Goal: Communication & Community: Ask a question

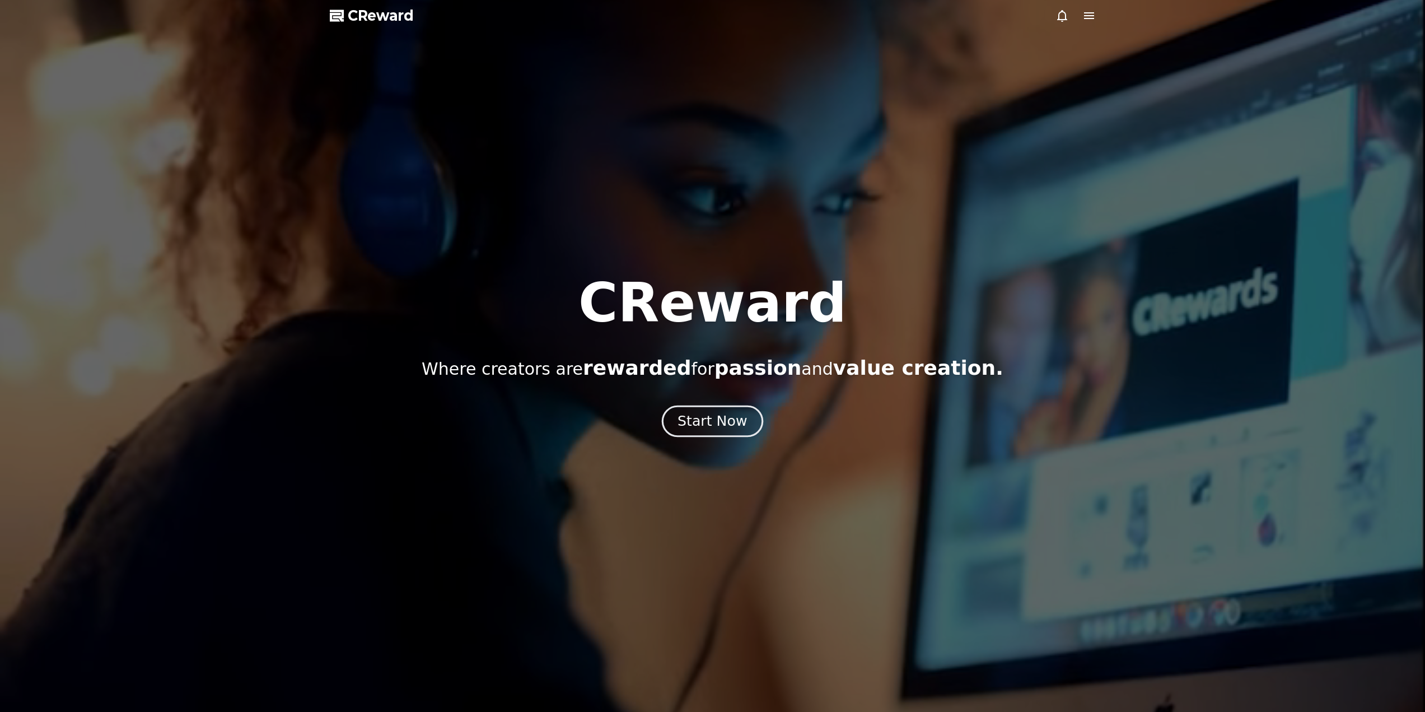
click at [715, 422] on div "Start Now" at bounding box center [712, 421] width 69 height 19
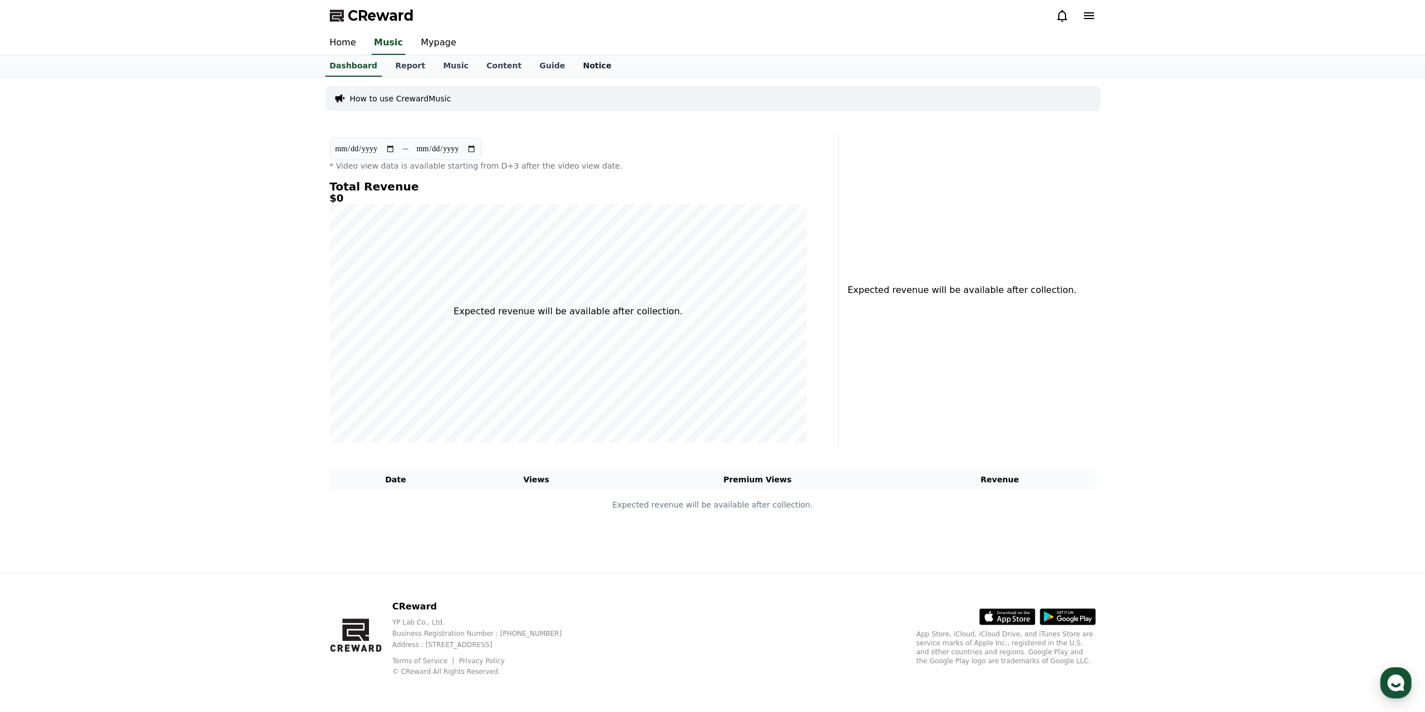
click at [574, 62] on link "Notice" at bounding box center [597, 65] width 46 height 21
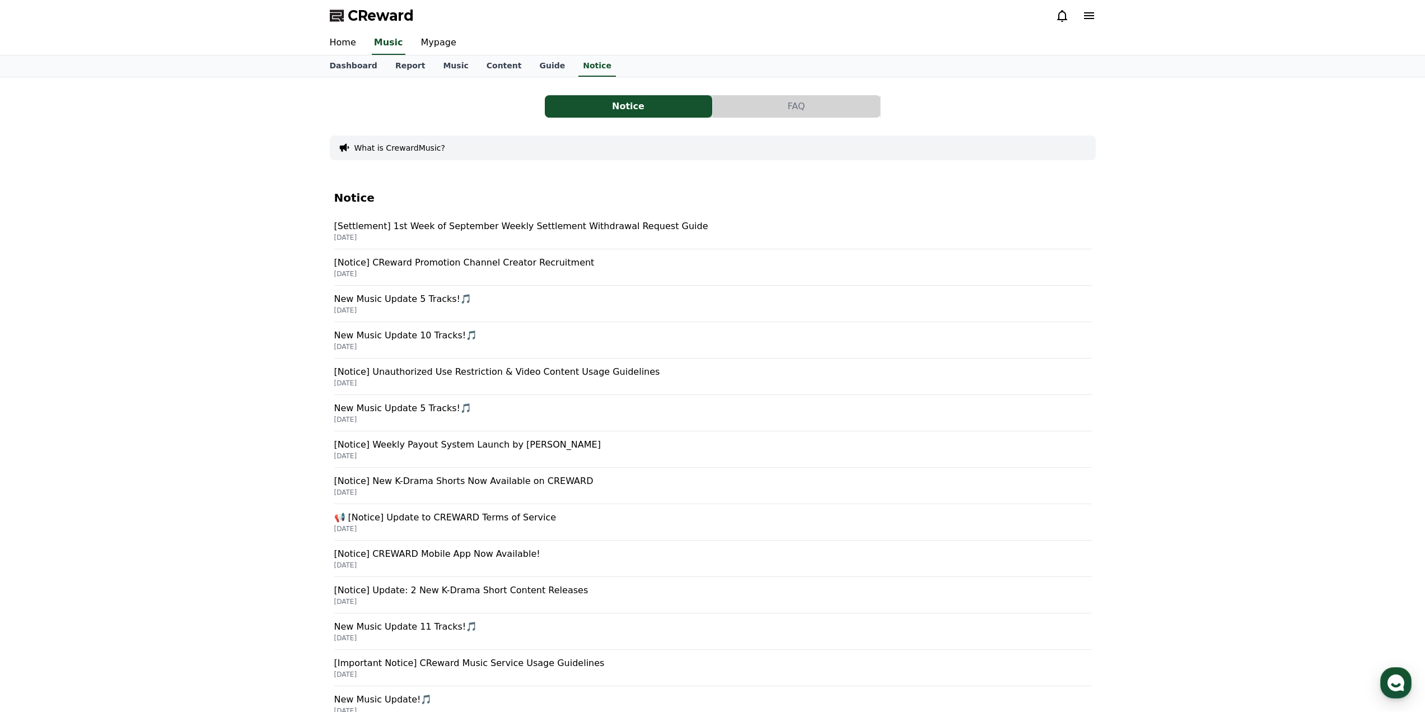
click at [484, 235] on p "[DATE]" at bounding box center [712, 237] width 757 height 9
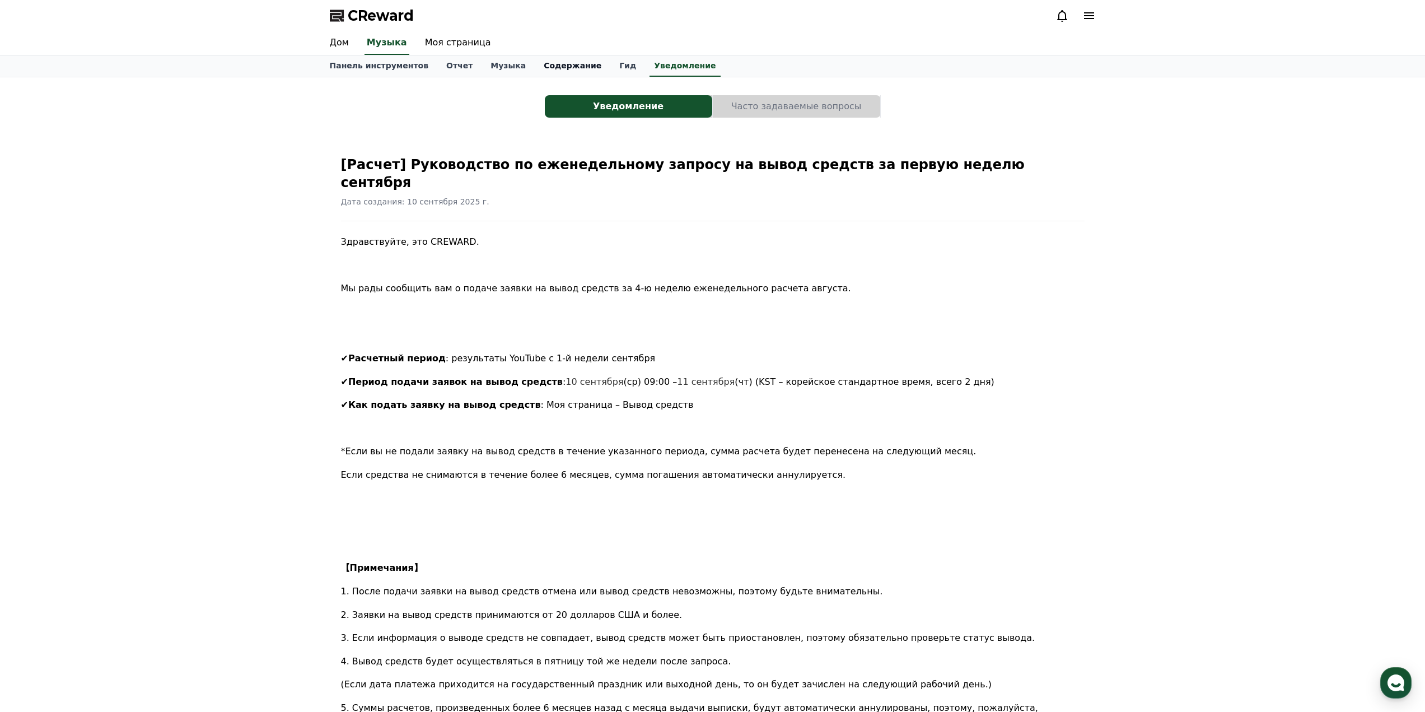
click at [565, 71] on link "Содержание" at bounding box center [573, 65] width 76 height 21
click at [610, 71] on link "Гид" at bounding box center [627, 65] width 35 height 21
click at [365, 66] on font "Панель инструментов" at bounding box center [379, 65] width 99 height 9
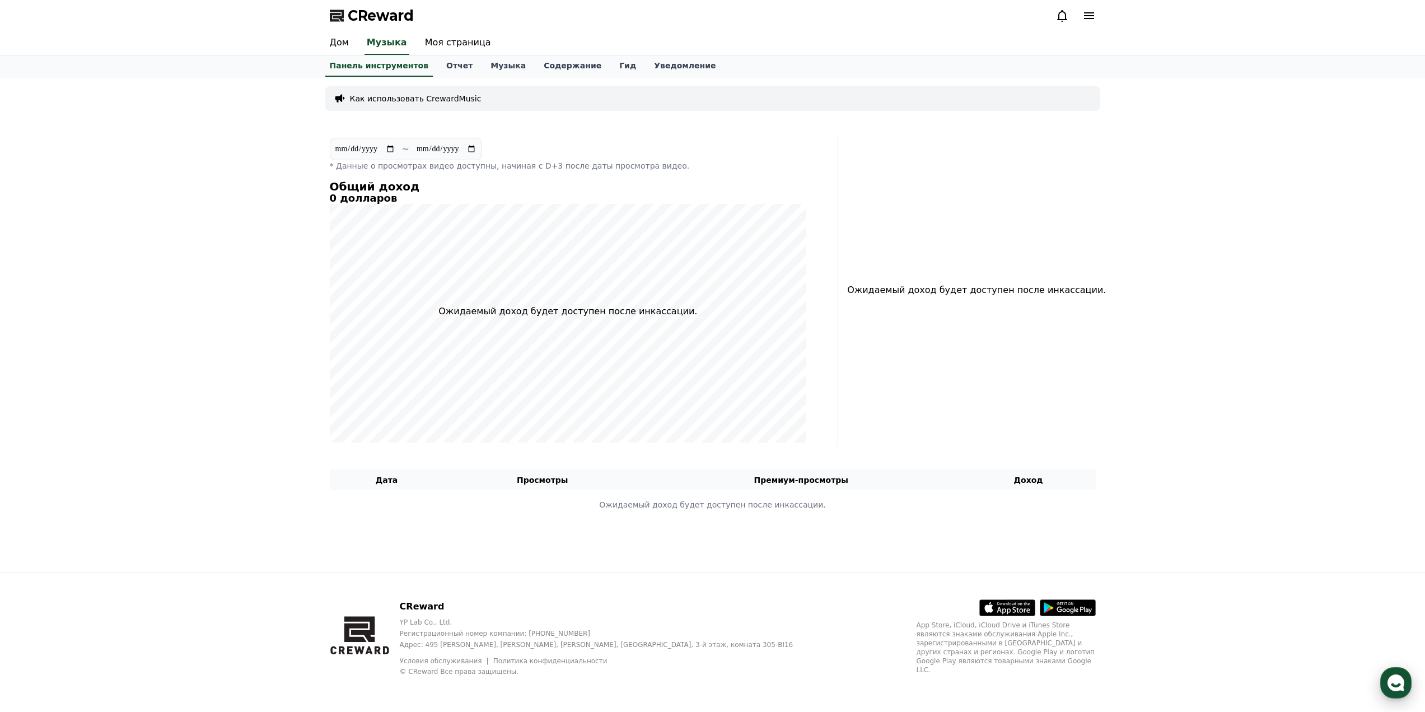
click at [1391, 685] on use "button" at bounding box center [1396, 682] width 17 height 17
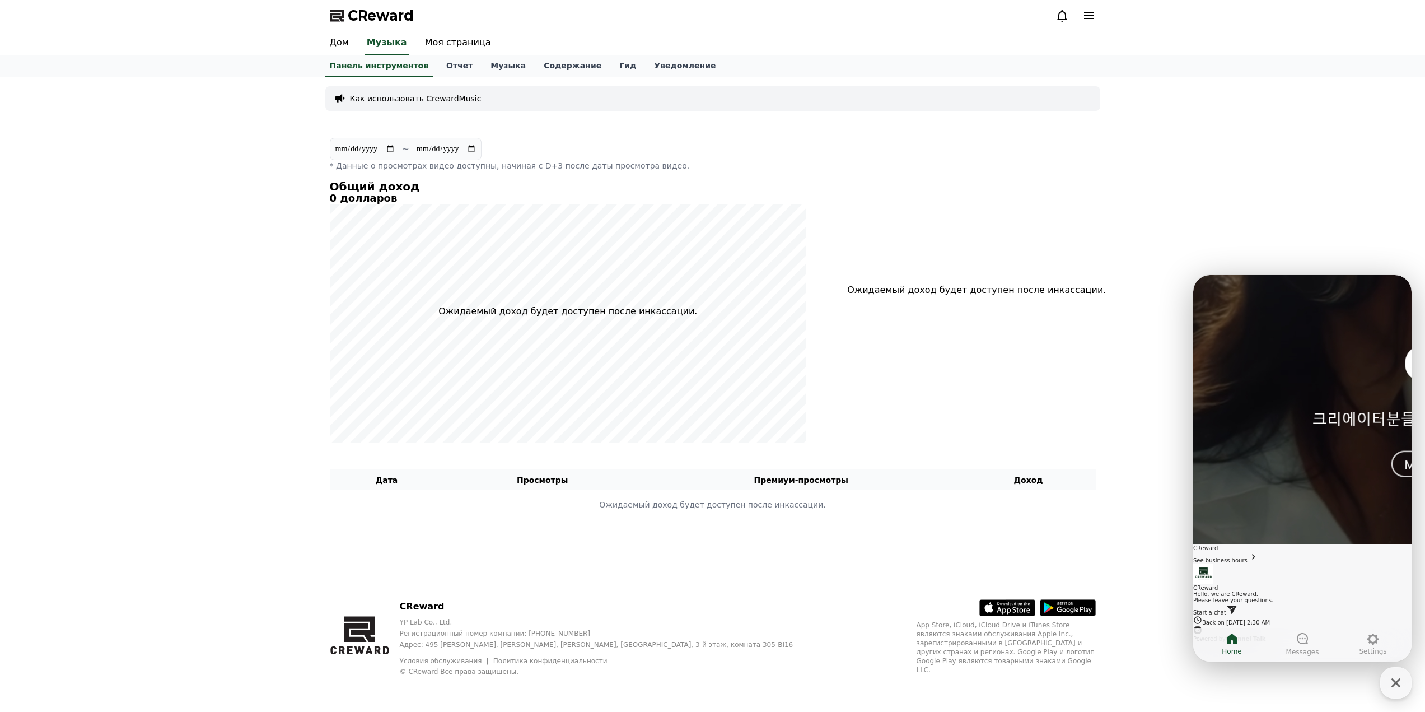
click at [1238, 609] on link "Start a chat" at bounding box center [1216, 612] width 44 height 6
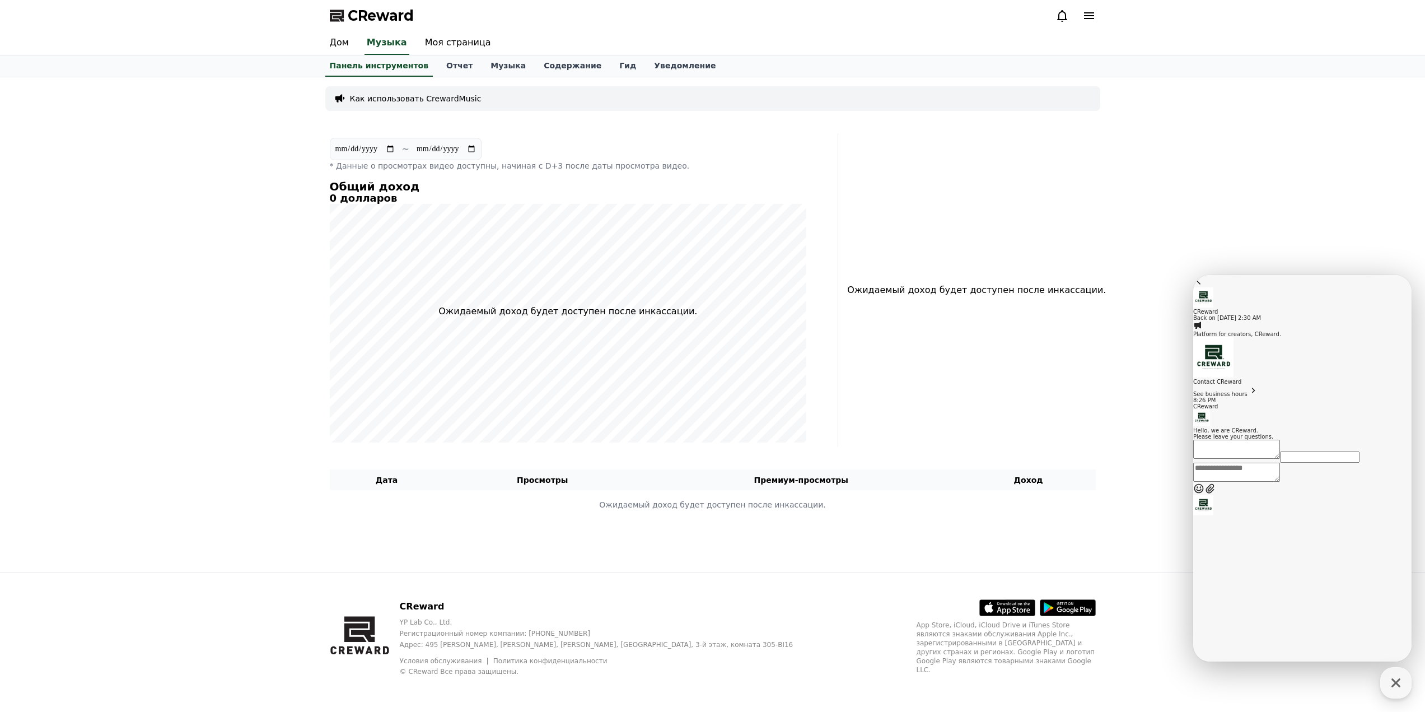
click at [1280, 482] on textarea "Messenger Input Textarea" at bounding box center [1237, 472] width 87 height 19
click at [1262, 483] on div "Messenger Input Textarea" at bounding box center [1303, 473] width 218 height 20
click at [1267, 482] on textarea "Messenger Input Textarea" at bounding box center [1237, 472] width 87 height 19
paste textarea "**********"
type textarea "**********"
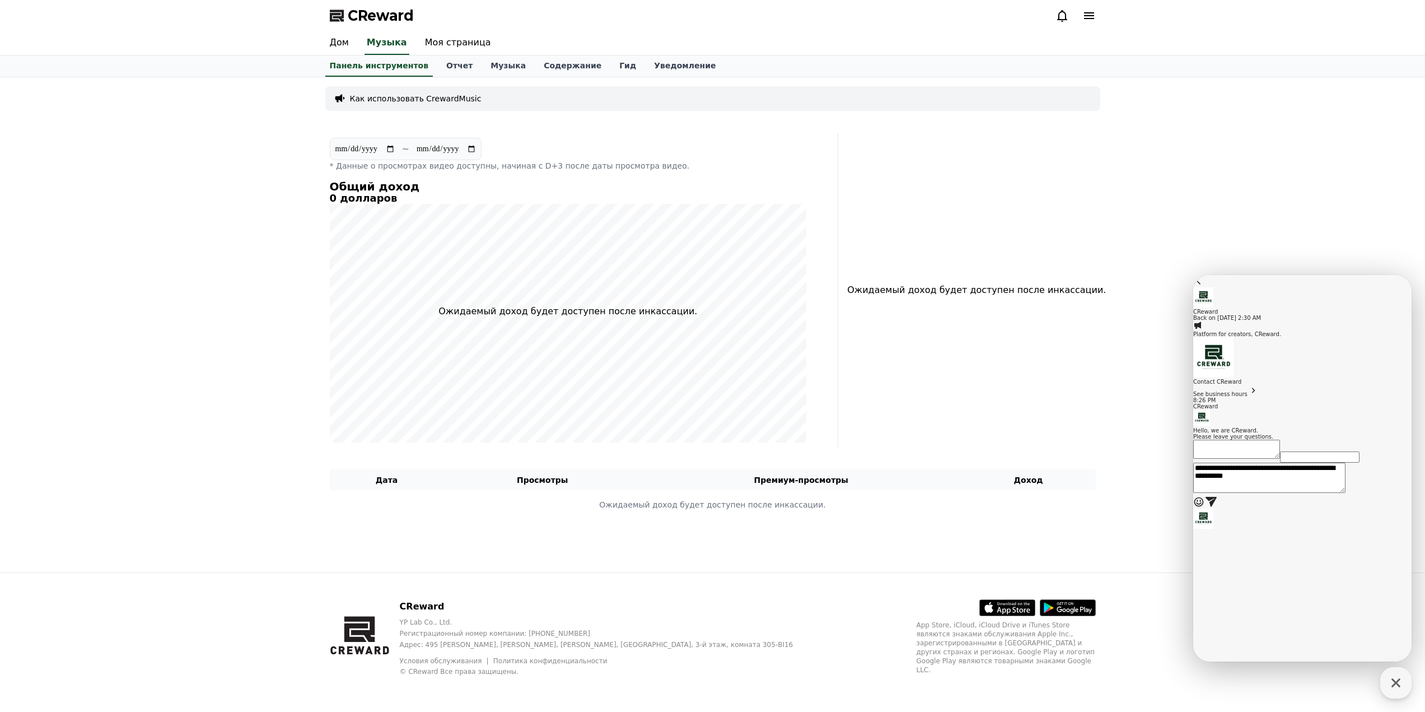
click at [1218, 509] on button "Send new message" at bounding box center [1211, 501] width 13 height 15
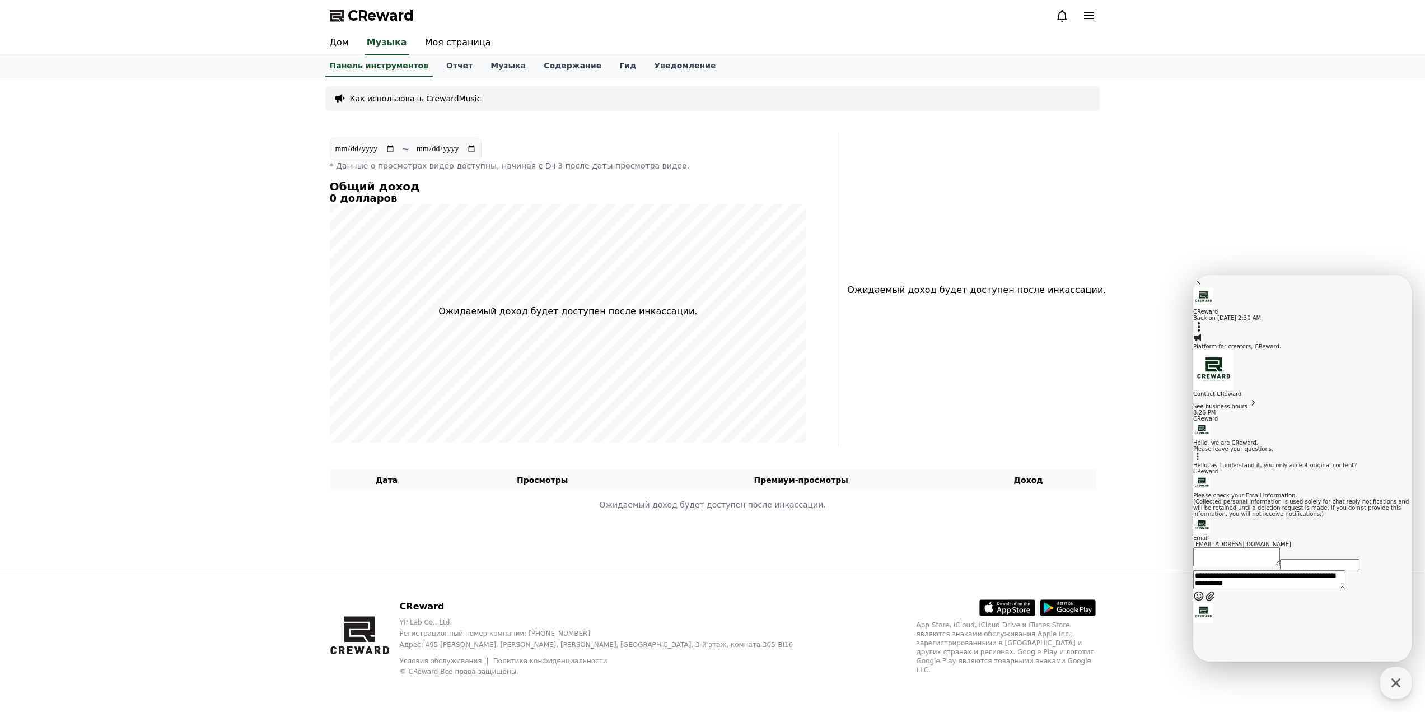
scroll to position [83, 0]
drag, startPoint x: 1322, startPoint y: 566, endPoint x: 1238, endPoint y: 490, distance: 113.4
click at [1229, 492] on div "Please check your Email information. (Collected personal information is used so…" at bounding box center [1303, 504] width 218 height 25
copy div "Please check your Email information. (Collected personal information is used so…"
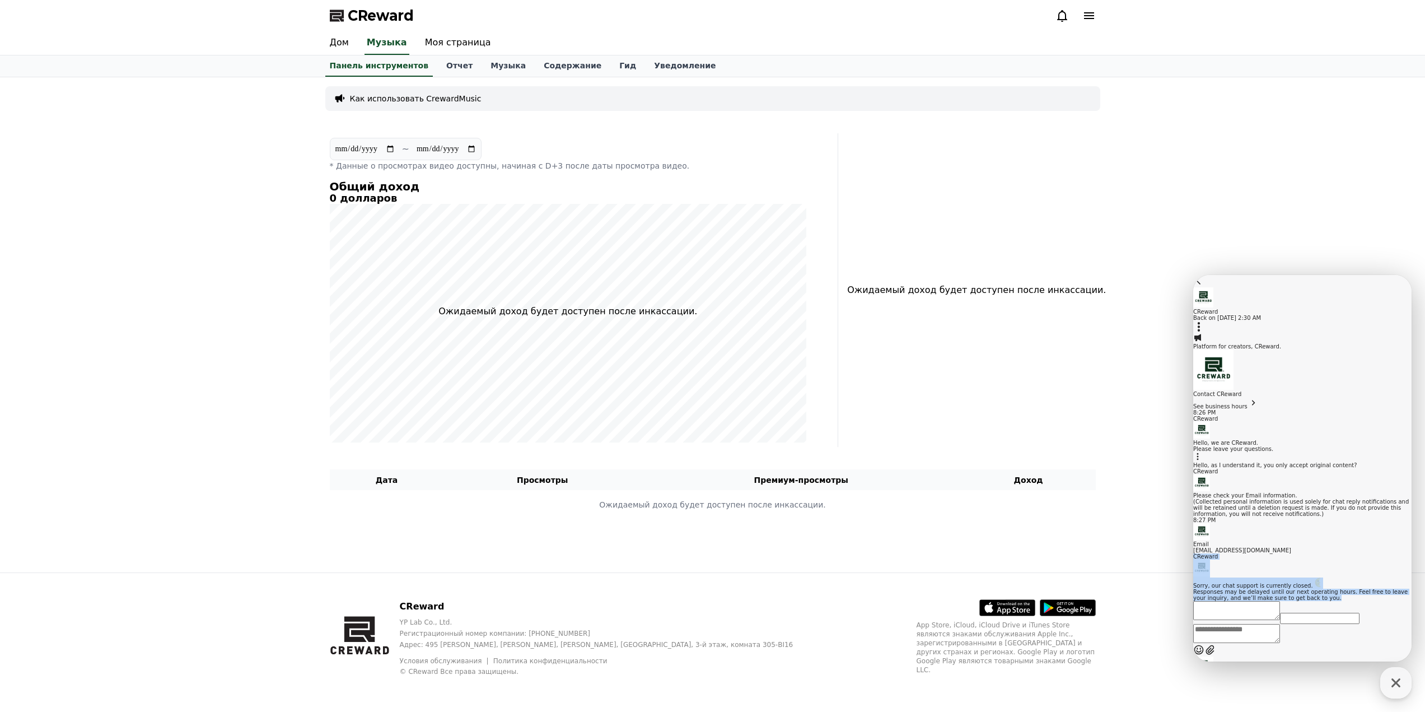
drag, startPoint x: 1302, startPoint y: 597, endPoint x: 1226, endPoint y: 509, distance: 116.0
click at [1226, 509] on section "Message List Platform for creators, CReward. Contact CReward See business hours…" at bounding box center [1303, 467] width 218 height 268
